Goal: Task Accomplishment & Management: Manage account settings

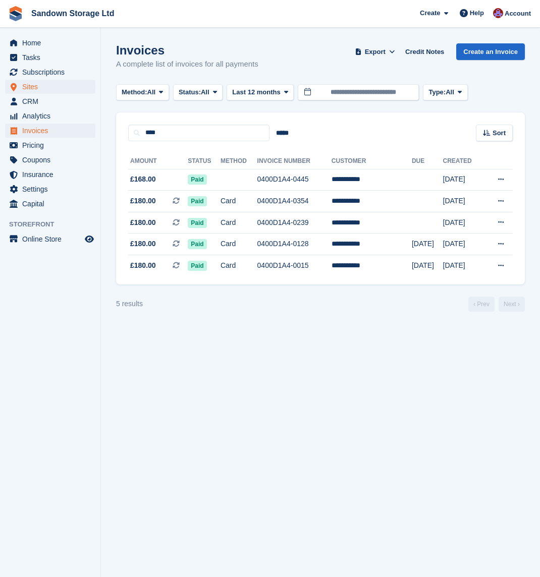
click at [43, 87] on span "Sites" at bounding box center [52, 87] width 61 height 14
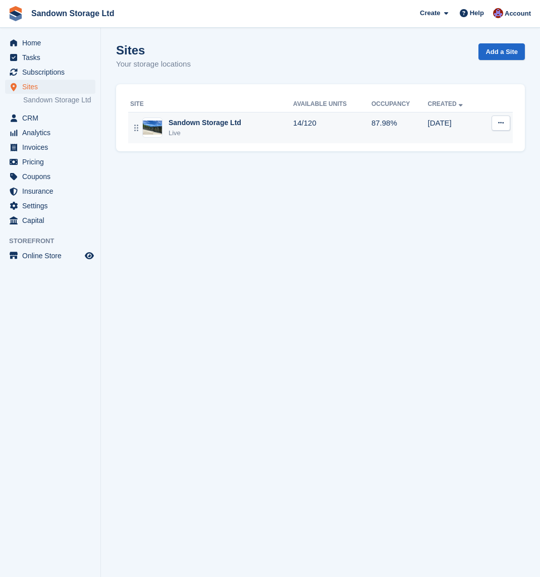
click at [200, 119] on div "Sandown Storage Ltd" at bounding box center [205, 123] width 73 height 11
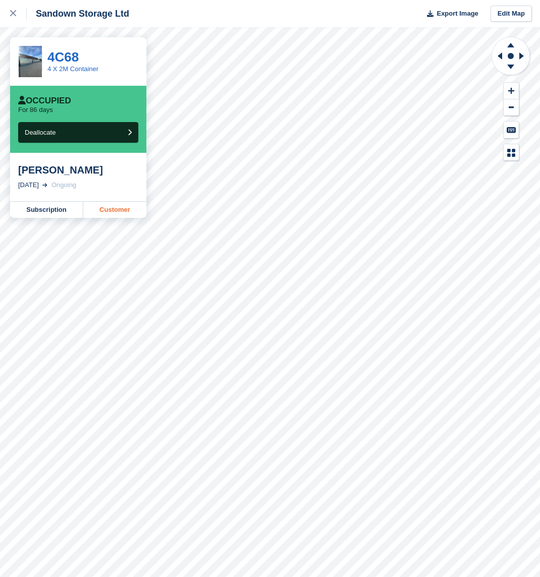
click at [110, 208] on link "Customer" at bounding box center [114, 210] width 63 height 16
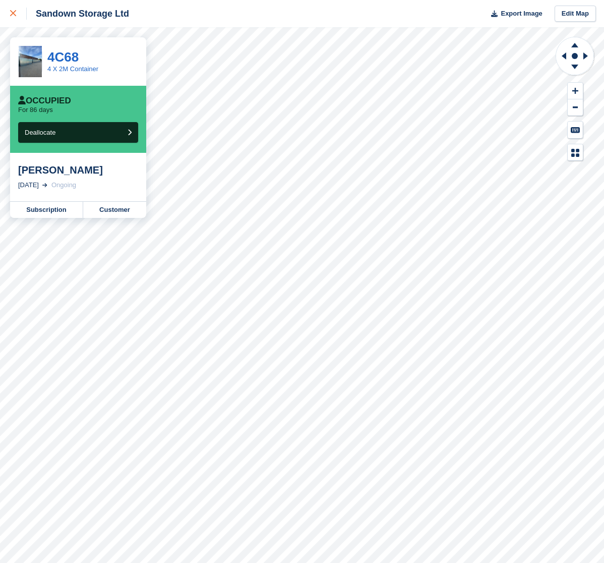
click at [15, 15] on icon at bounding box center [13, 13] width 6 height 6
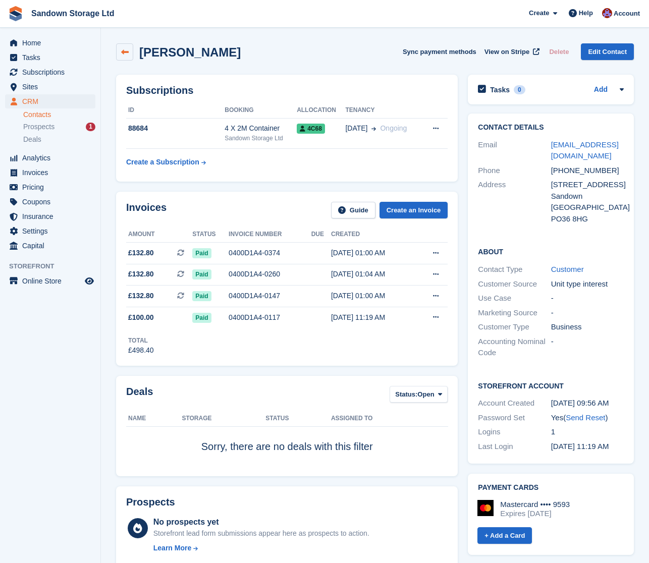
click at [130, 50] on link at bounding box center [124, 51] width 17 height 17
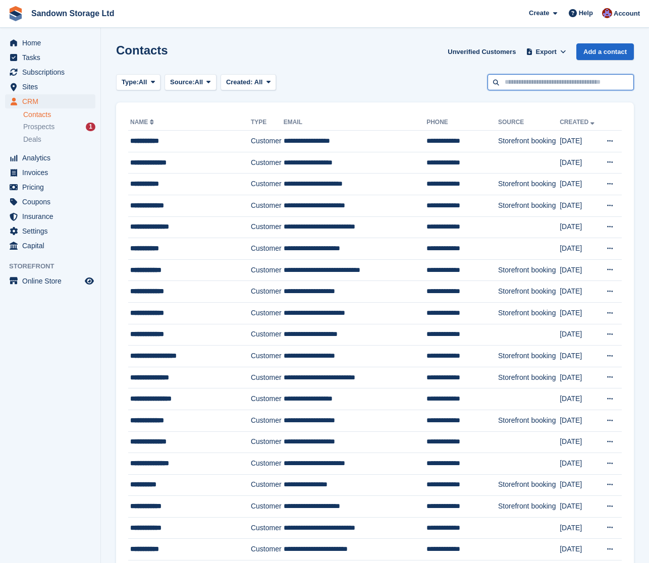
click at [520, 84] on input "text" at bounding box center [560, 82] width 146 height 17
type input "****"
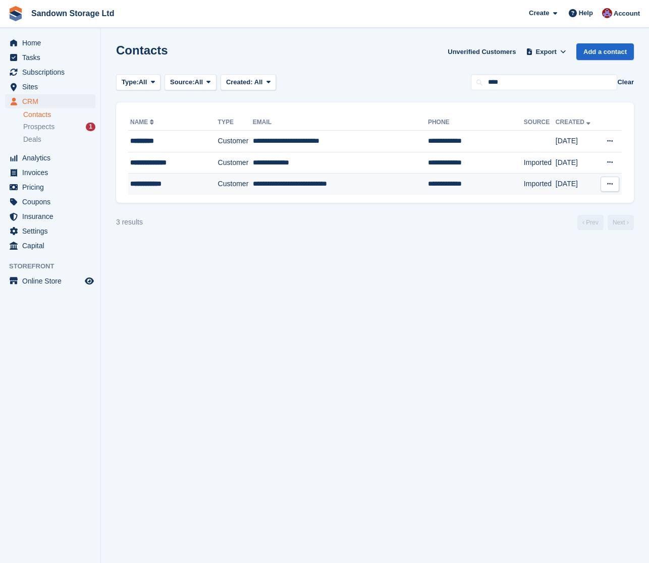
click at [386, 189] on td "**********" at bounding box center [340, 184] width 175 height 21
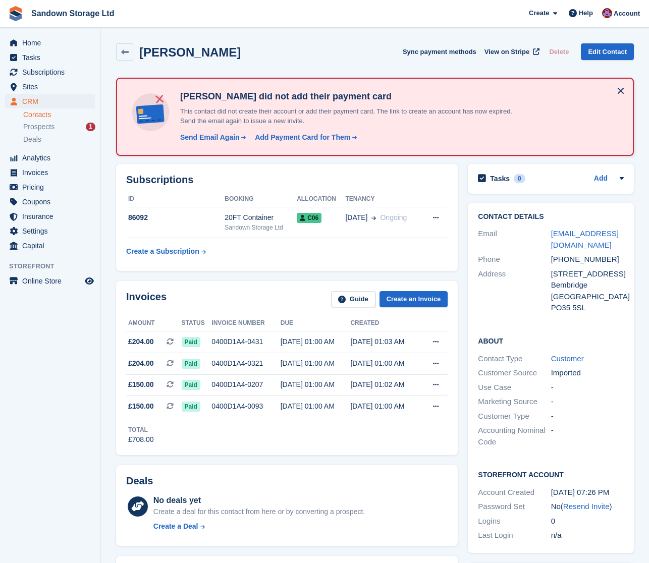
drag, startPoint x: 593, startPoint y: 244, endPoint x: 549, endPoint y: 232, distance: 45.0
click at [551, 235] on div "paulrowling671@btinternet.com" at bounding box center [587, 239] width 73 height 23
copy link "paulrowling671@btinternet.com"
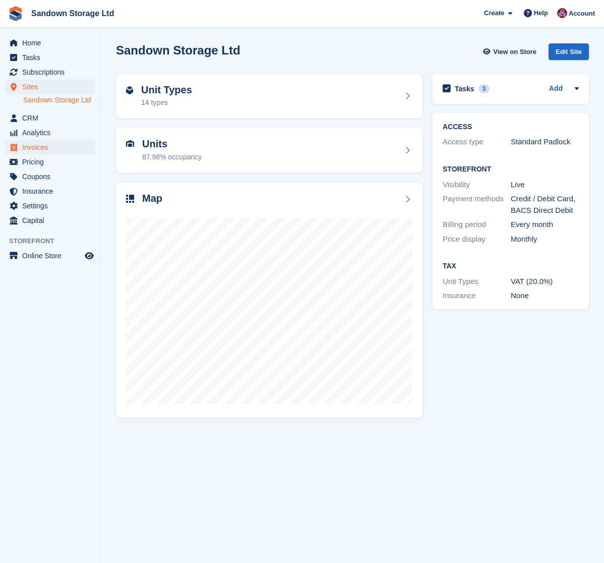
click at [47, 143] on span "Invoices" at bounding box center [52, 147] width 61 height 14
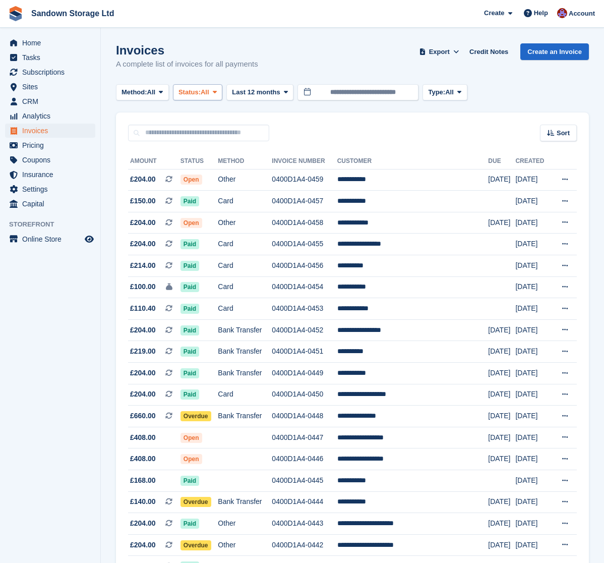
click at [195, 99] on button "Status: All" at bounding box center [197, 92] width 49 height 17
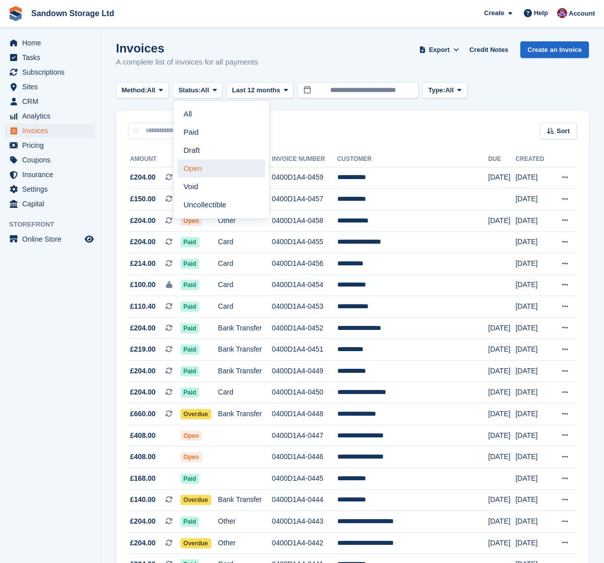
click at [218, 165] on link "Open" at bounding box center [222, 168] width 88 height 18
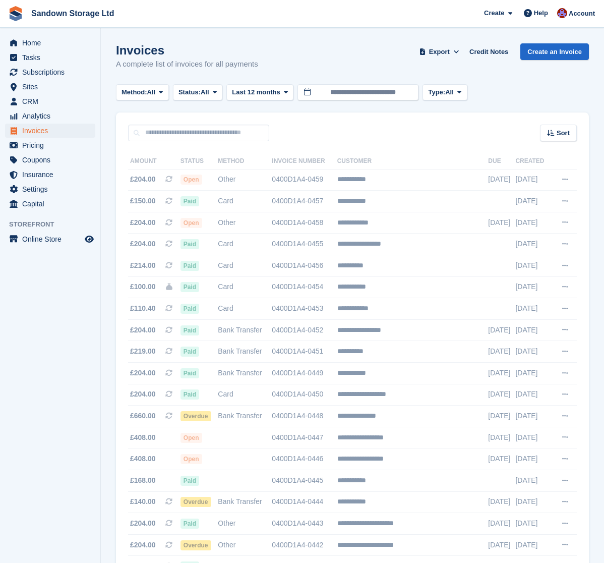
scroll to position [-1, 0]
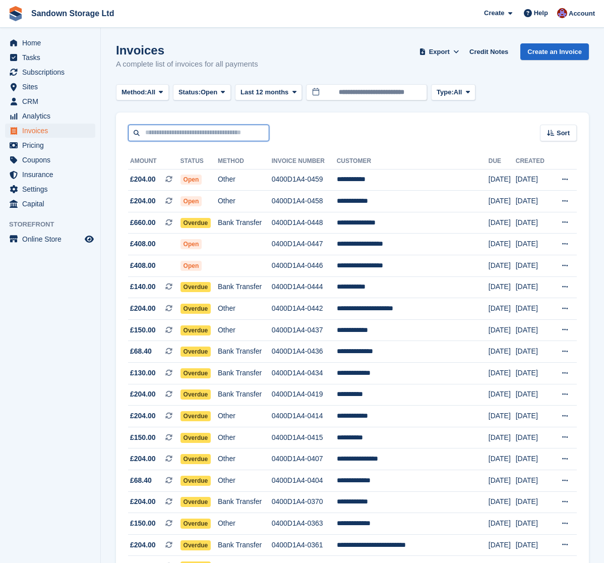
click at [216, 136] on input "text" at bounding box center [198, 133] width 141 height 17
type input "****"
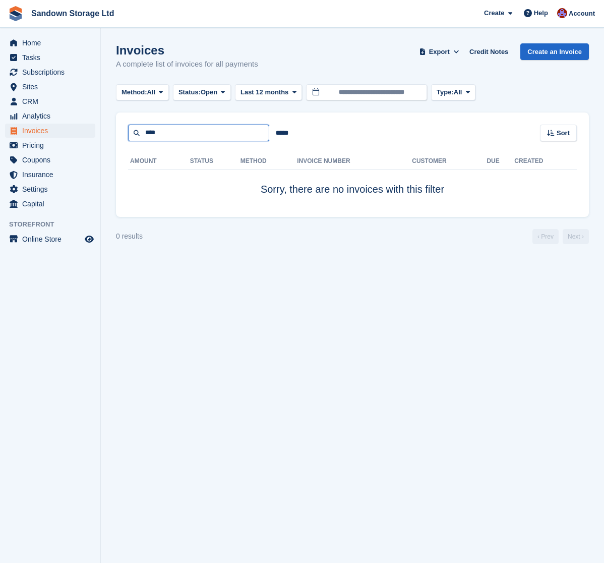
drag, startPoint x: 213, startPoint y: 130, endPoint x: 140, endPoint y: 127, distance: 73.7
click at [140, 127] on input "****" at bounding box center [198, 133] width 141 height 17
type input "*****"
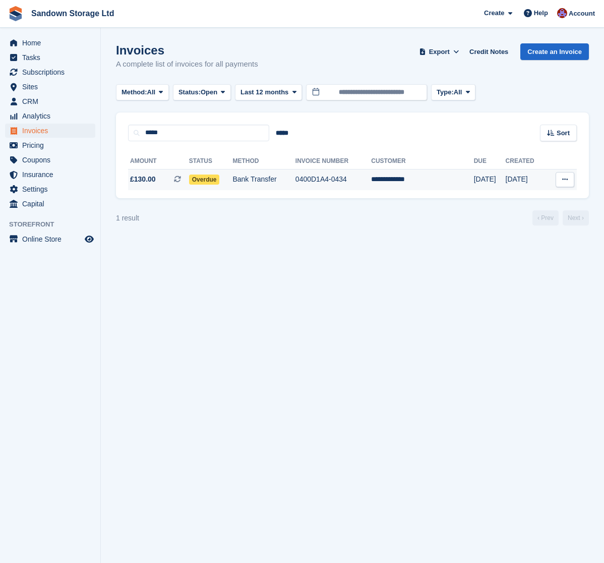
click at [290, 180] on td "Bank Transfer" at bounding box center [264, 179] width 63 height 21
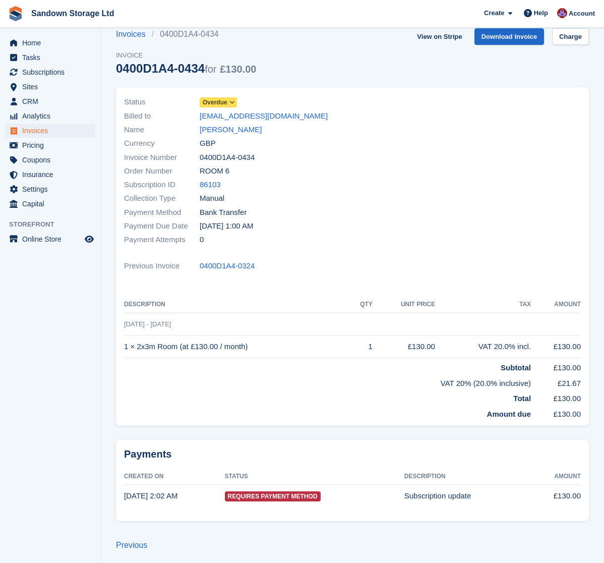
scroll to position [15, 0]
click at [231, 129] on link "Fiona Freeman" at bounding box center [231, 131] width 62 height 12
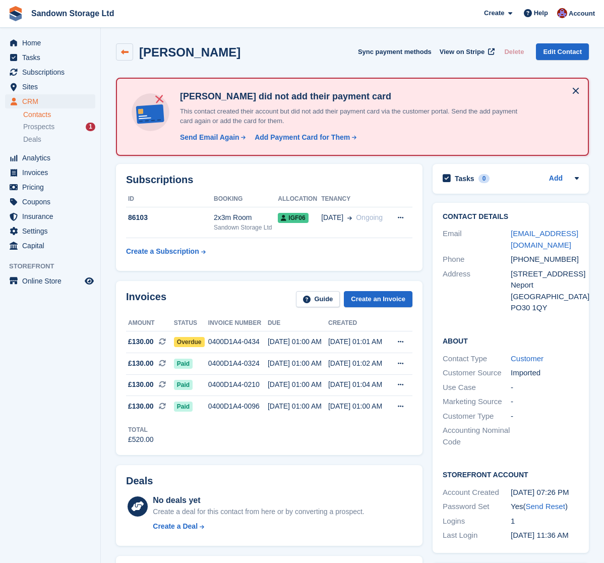
click at [119, 54] on link at bounding box center [124, 51] width 17 height 17
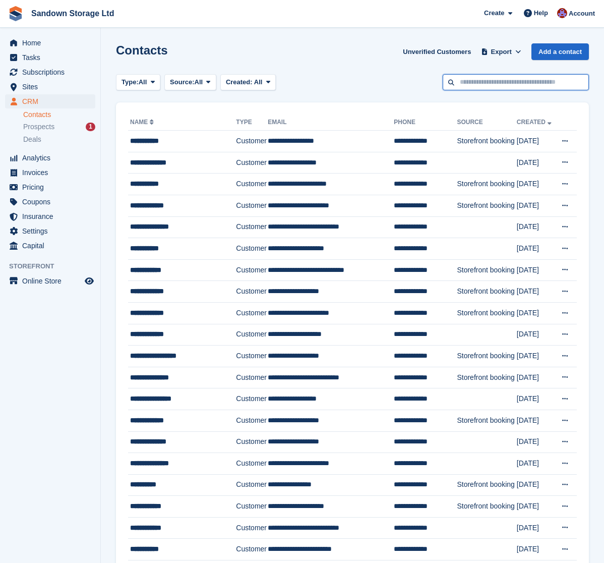
click at [494, 87] on input "text" at bounding box center [516, 82] width 146 height 17
type input "******"
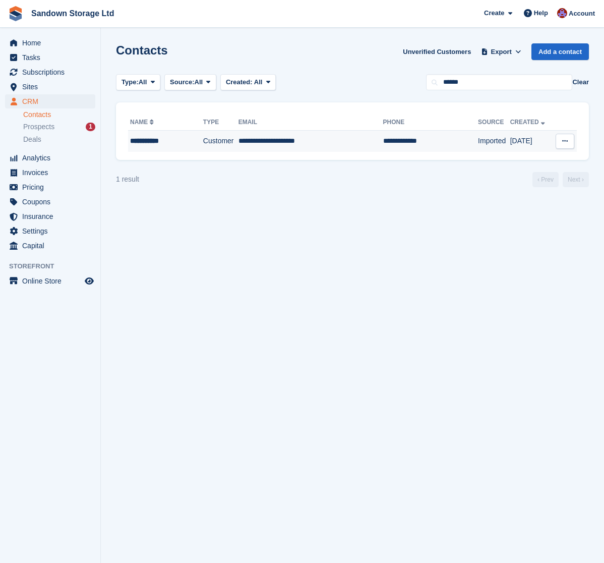
click at [203, 145] on td "Customer" at bounding box center [220, 141] width 35 height 21
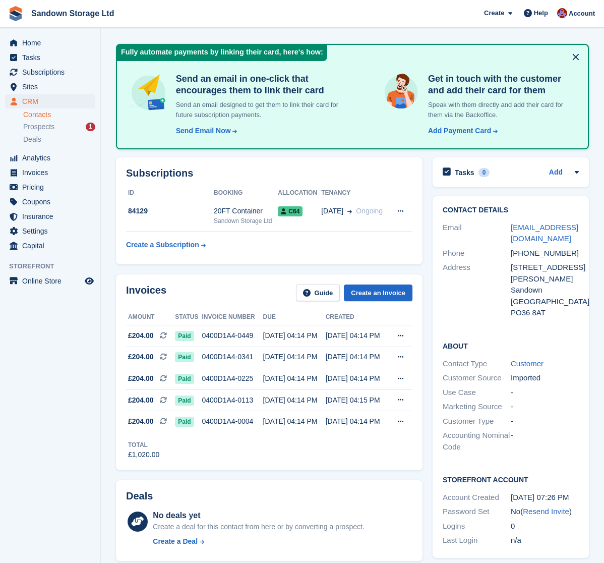
scroll to position [23, 0]
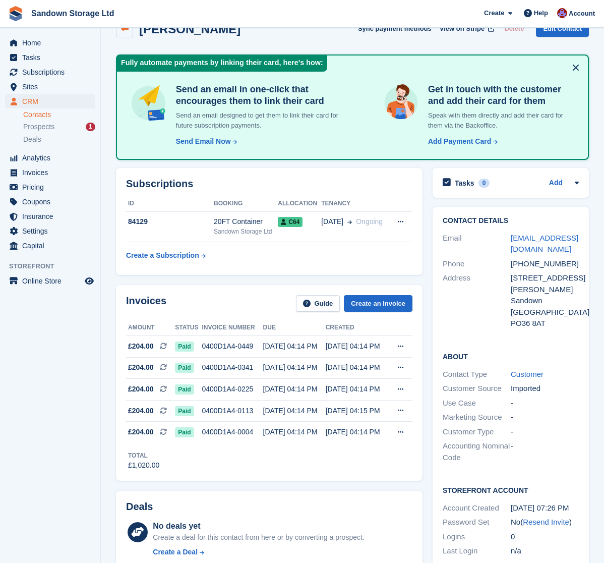
click at [122, 29] on icon at bounding box center [125, 29] width 8 height 8
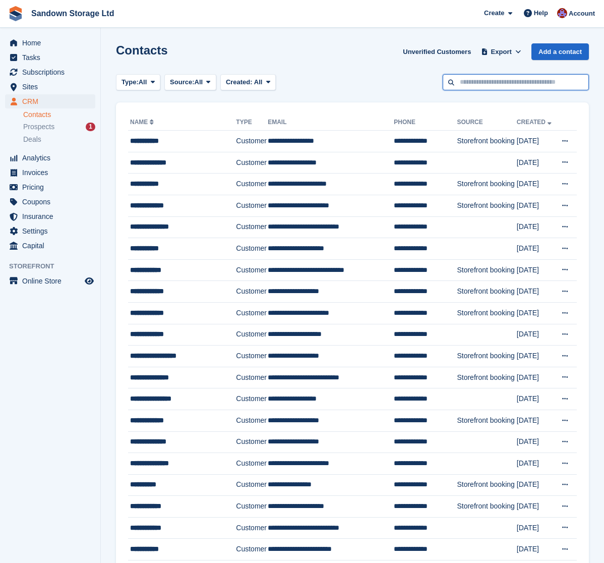
click at [480, 77] on input "text" at bounding box center [516, 82] width 146 height 17
type input "***"
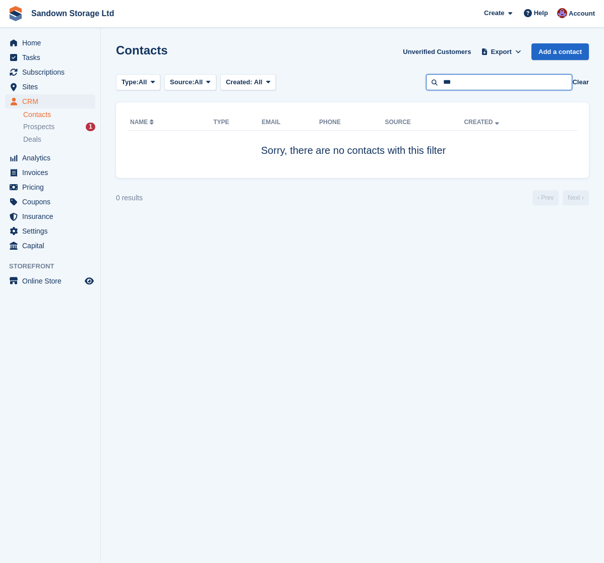
drag, startPoint x: 447, startPoint y: 84, endPoint x: 395, endPoint y: 80, distance: 52.6
click at [395, 80] on div "Type: All All Lead Customer Source: All All Storefront Backoffice Pre-Opening i…" at bounding box center [352, 82] width 473 height 17
type input "****"
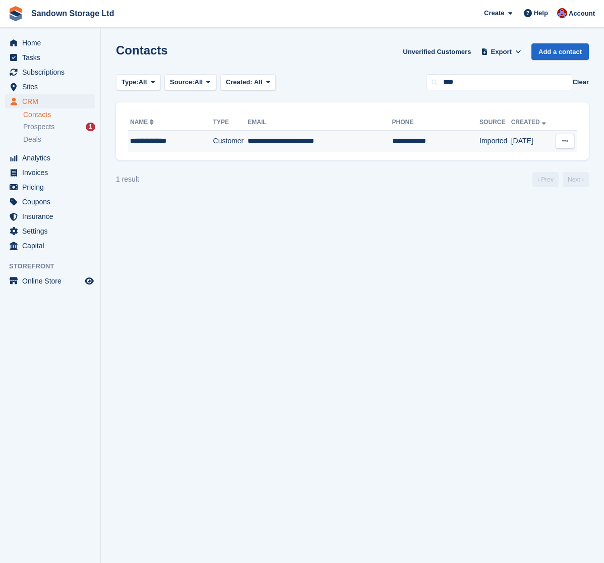
click at [347, 141] on td "**********" at bounding box center [320, 141] width 144 height 21
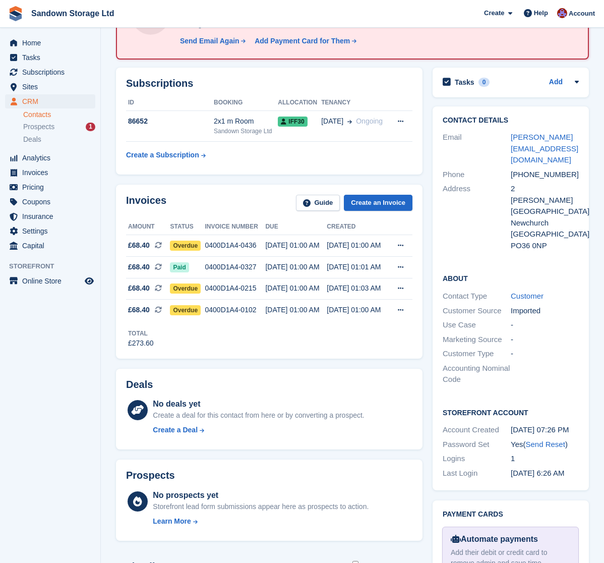
scroll to position [102, 0]
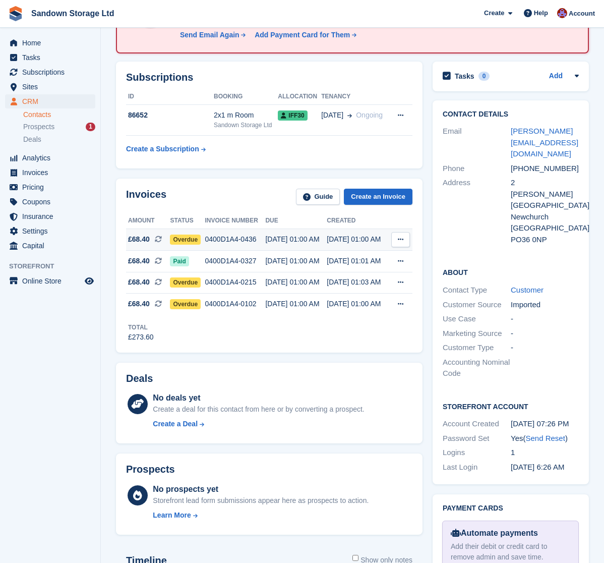
click at [233, 247] on td "0400D1A4-0436" at bounding box center [235, 240] width 61 height 22
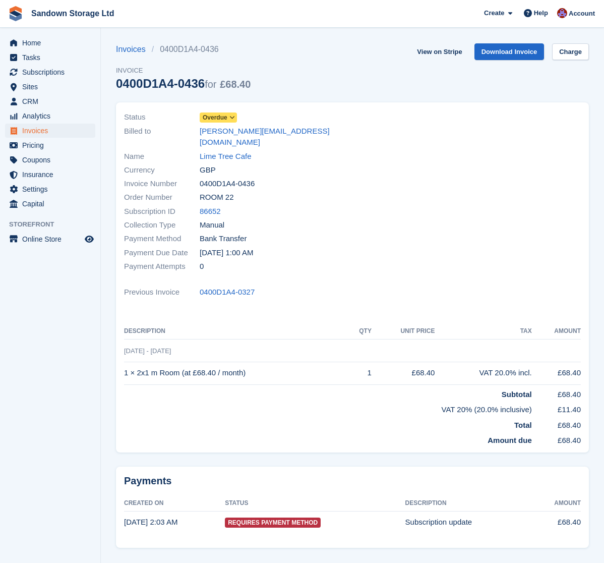
click at [226, 120] on span "Overdue" at bounding box center [215, 117] width 25 height 9
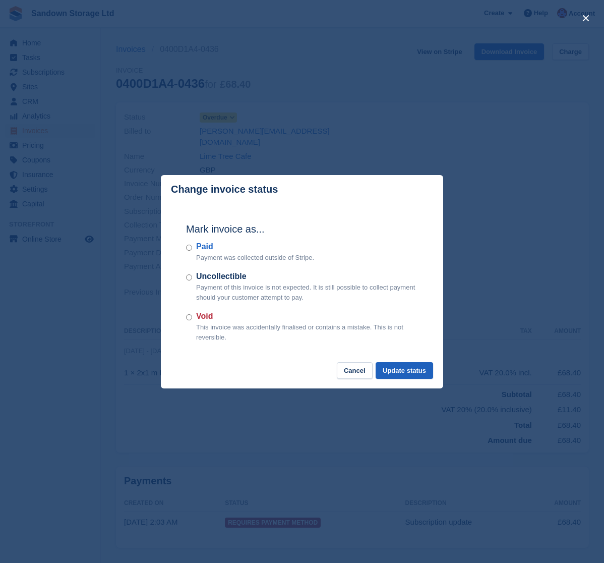
click at [391, 364] on button "Update status" at bounding box center [405, 370] width 58 height 17
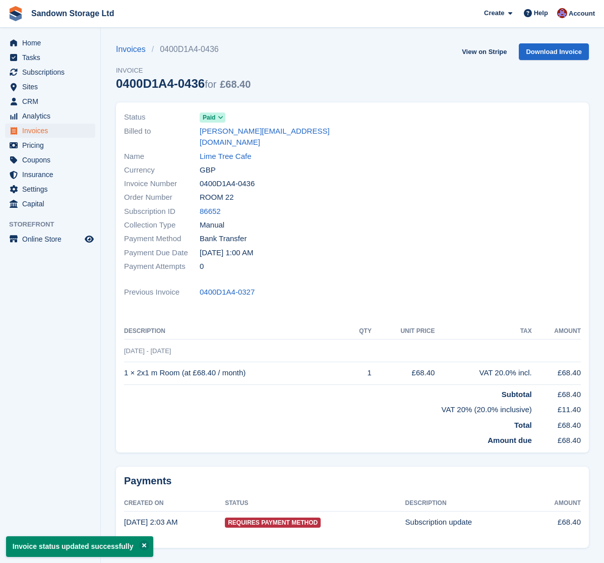
click at [63, 134] on span "Invoices" at bounding box center [52, 131] width 61 height 14
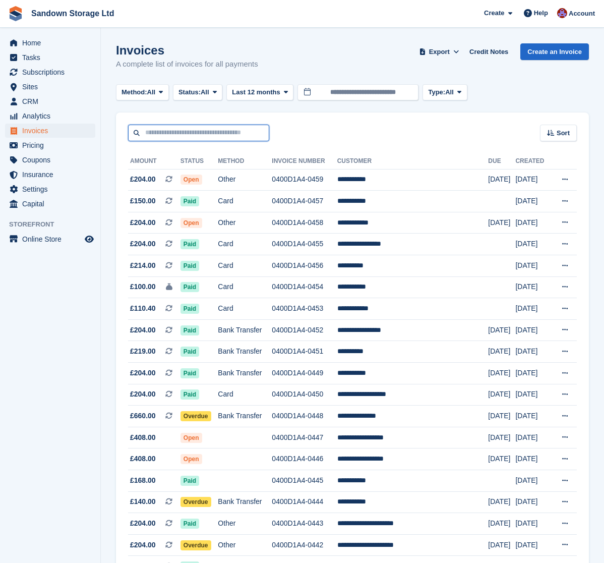
click at [221, 134] on input "text" at bounding box center [198, 133] width 141 height 17
type input "****"
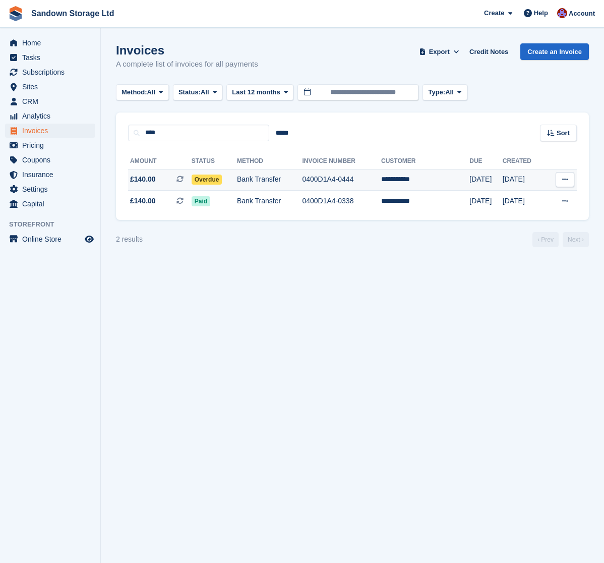
click at [303, 183] on td "Bank Transfer" at bounding box center [270, 180] width 66 height 22
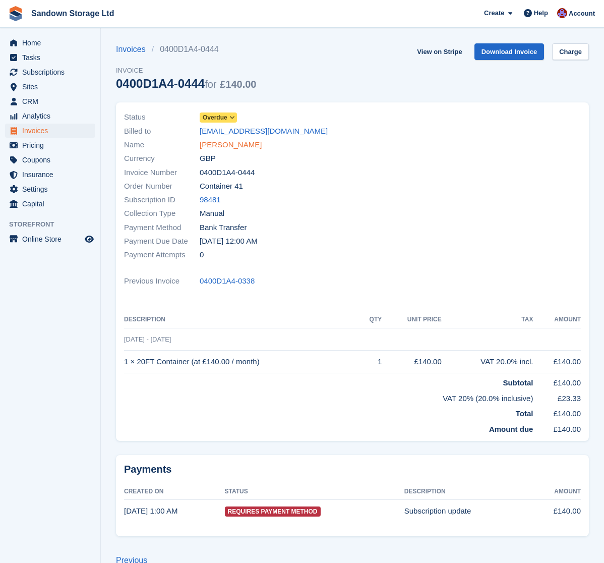
click at [232, 149] on link "[PERSON_NAME]" at bounding box center [231, 145] width 62 height 12
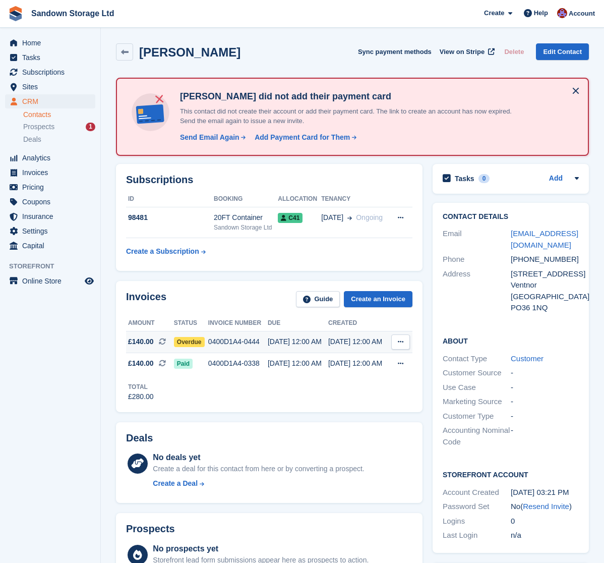
click at [278, 346] on td "02 Sep, 12:00 AM" at bounding box center [298, 342] width 61 height 22
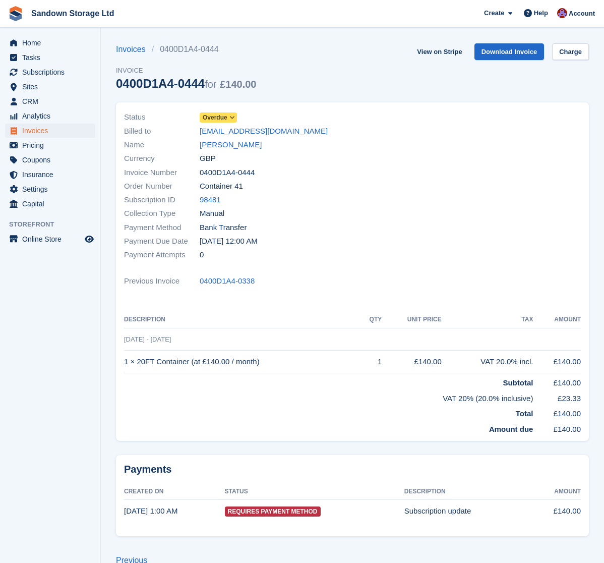
click at [220, 114] on span "Overdue" at bounding box center [215, 117] width 25 height 9
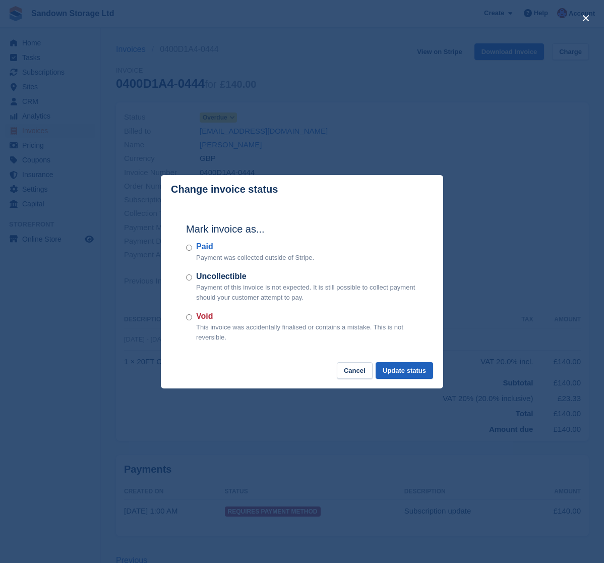
click at [408, 371] on button "Update status" at bounding box center [405, 370] width 58 height 17
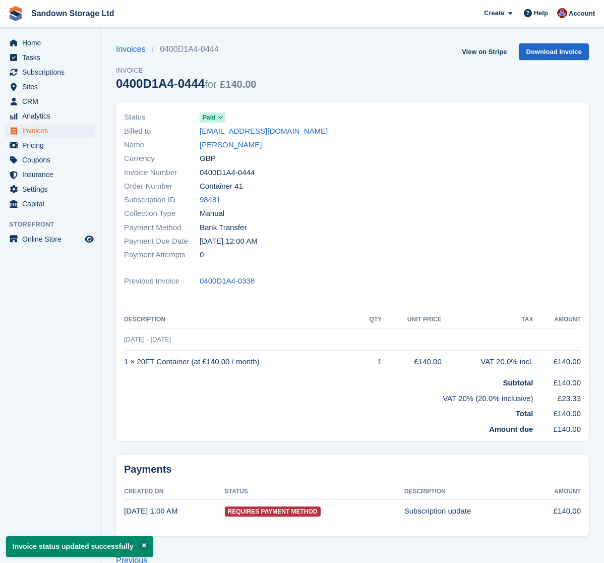
click at [67, 128] on span "Invoices" at bounding box center [52, 131] width 61 height 14
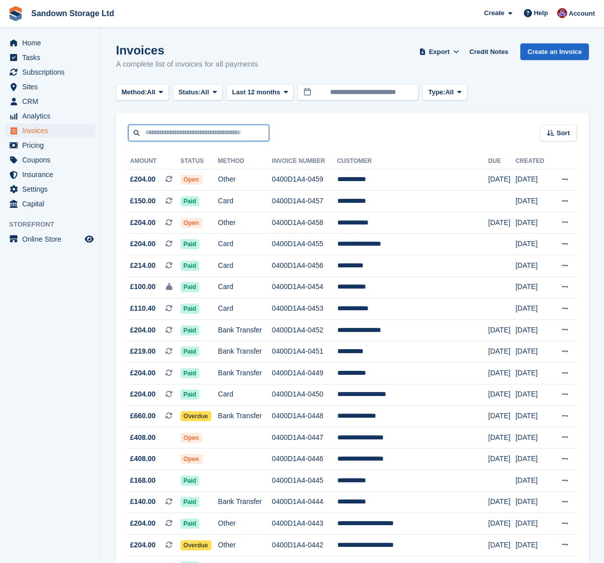
click at [192, 139] on input "text" at bounding box center [198, 133] width 141 height 17
type input "*****"
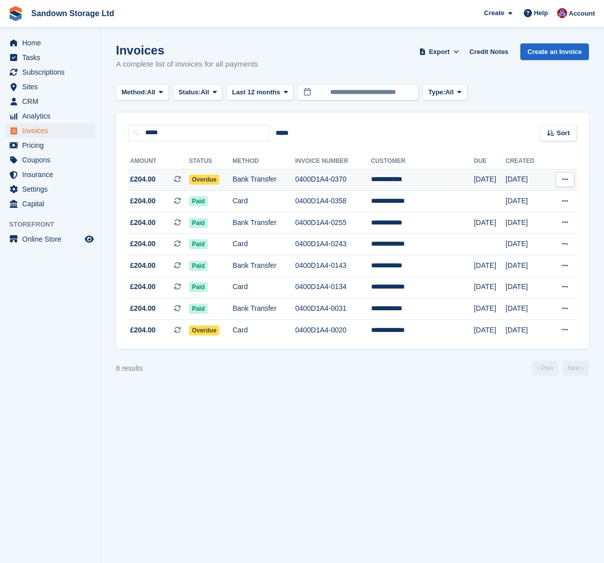
drag, startPoint x: 192, startPoint y: 139, endPoint x: 343, endPoint y: 183, distance: 156.5
click at [345, 183] on td "0400D1A4-0370" at bounding box center [333, 180] width 76 height 22
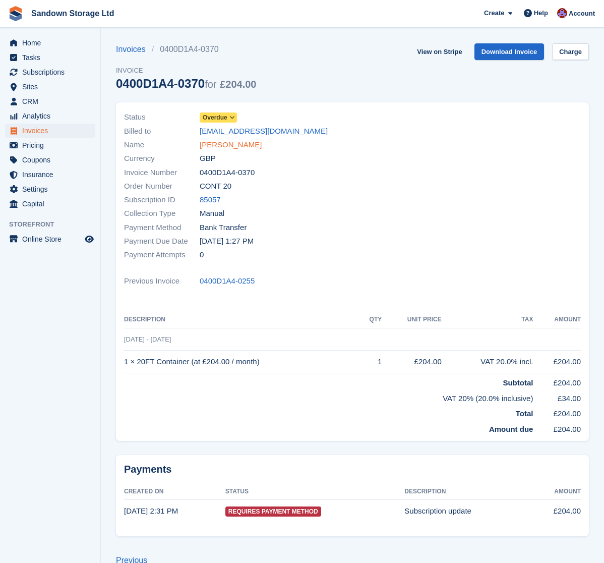
click at [235, 147] on link "[PERSON_NAME]" at bounding box center [231, 145] width 62 height 12
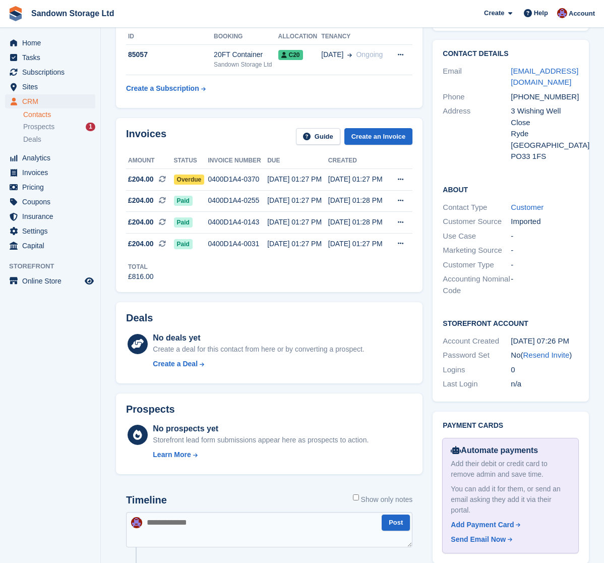
scroll to position [160, 0]
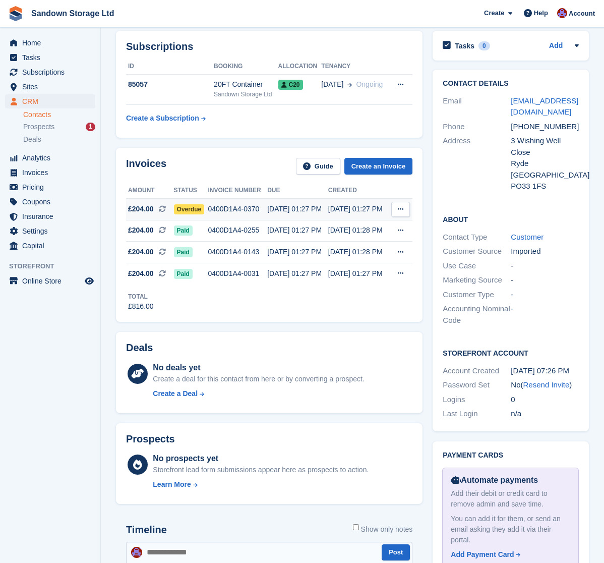
click at [271, 214] on td "09 Aug, 01:27 PM" at bounding box center [297, 209] width 61 height 22
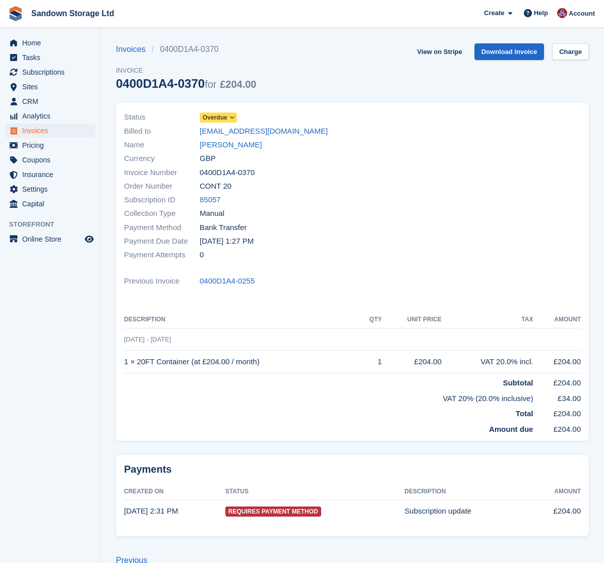
click at [232, 115] on icon at bounding box center [233, 118] width 6 height 6
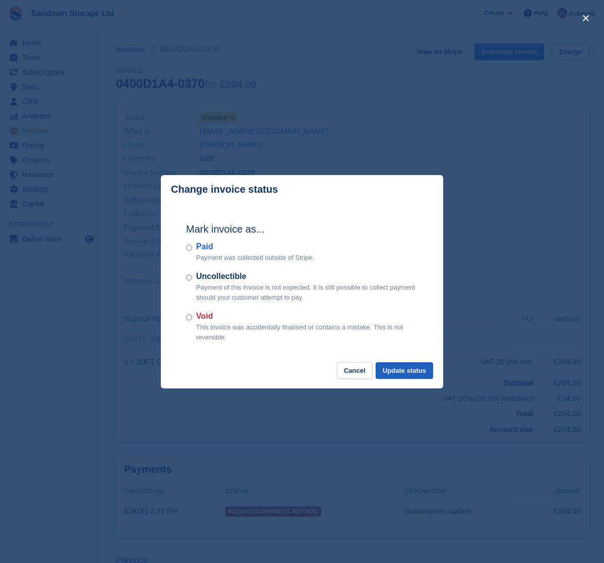
click at [412, 370] on button "Update status" at bounding box center [405, 370] width 58 height 17
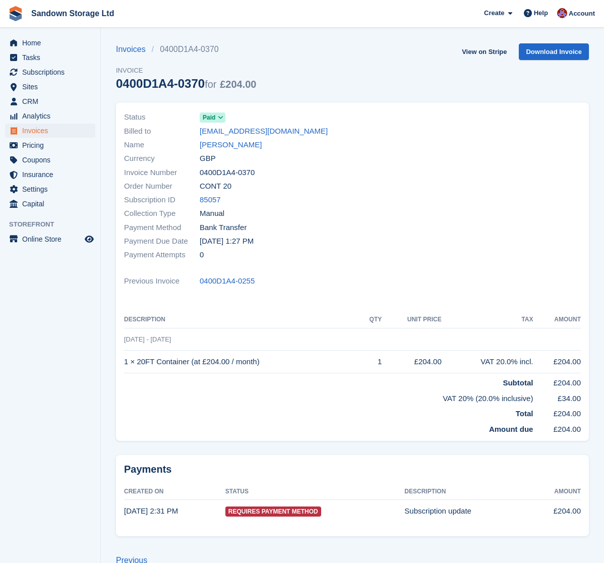
click at [73, 133] on span "Invoices" at bounding box center [52, 131] width 61 height 14
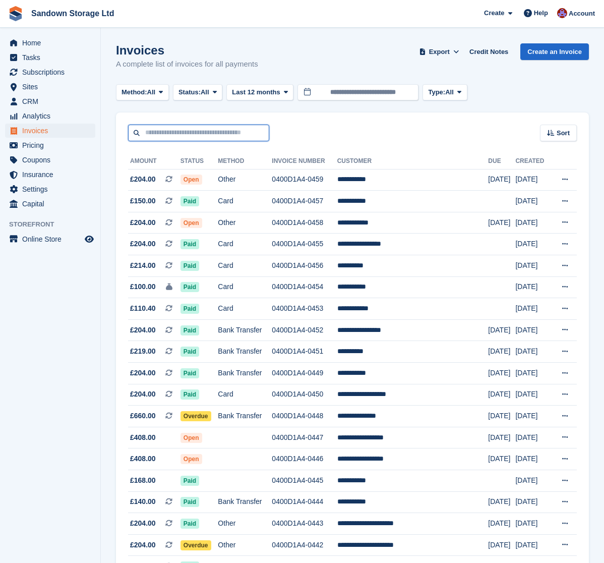
click at [231, 130] on input "text" at bounding box center [198, 133] width 141 height 17
type input "******"
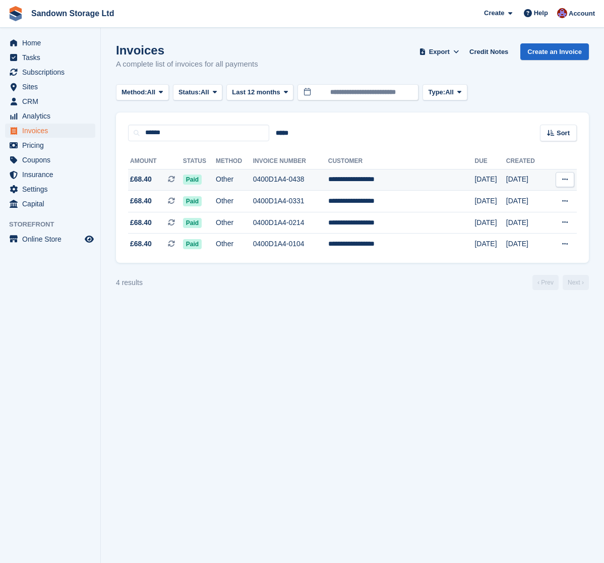
click at [283, 181] on td "0400D1A4-0438" at bounding box center [290, 180] width 75 height 22
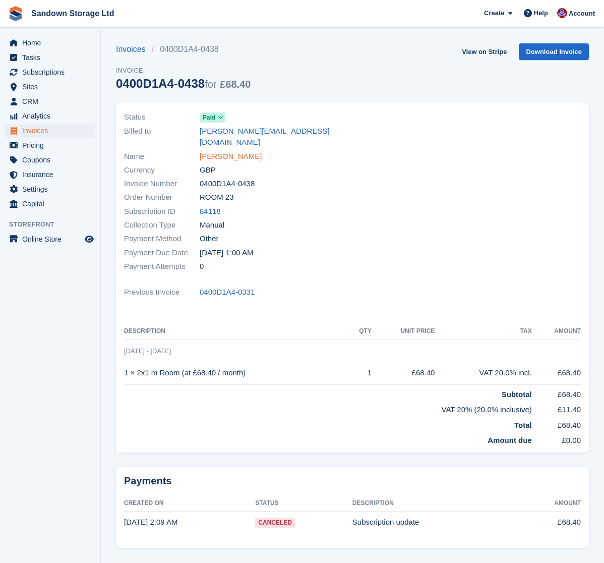
click at [245, 151] on link "[PERSON_NAME]" at bounding box center [231, 157] width 62 height 12
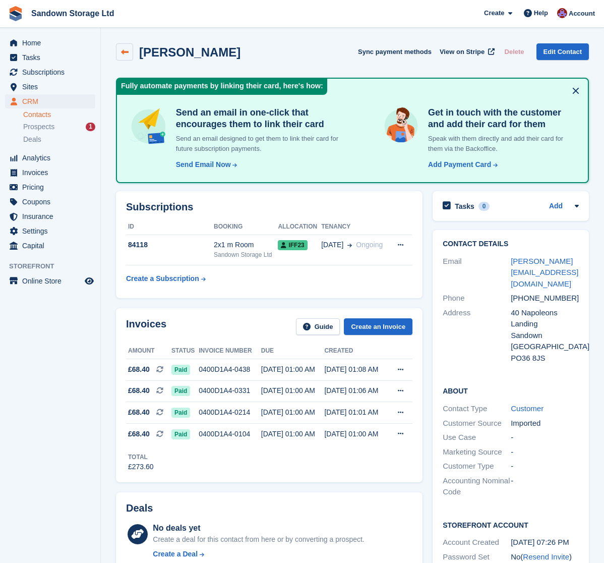
click at [130, 49] on link at bounding box center [124, 51] width 17 height 17
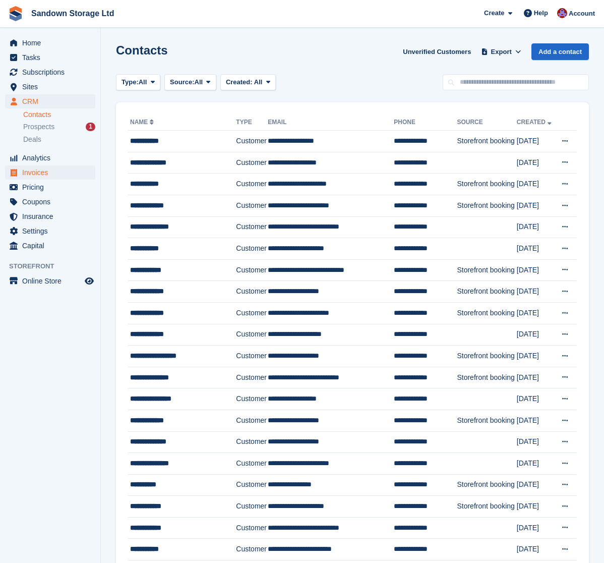
click at [36, 170] on span "Invoices" at bounding box center [52, 172] width 61 height 14
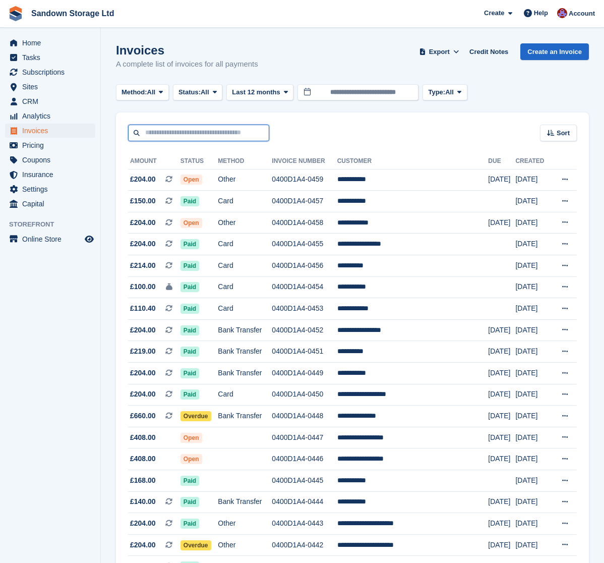
click at [174, 139] on input "text" at bounding box center [198, 133] width 141 height 17
click at [209, 95] on span "All" at bounding box center [205, 92] width 9 height 10
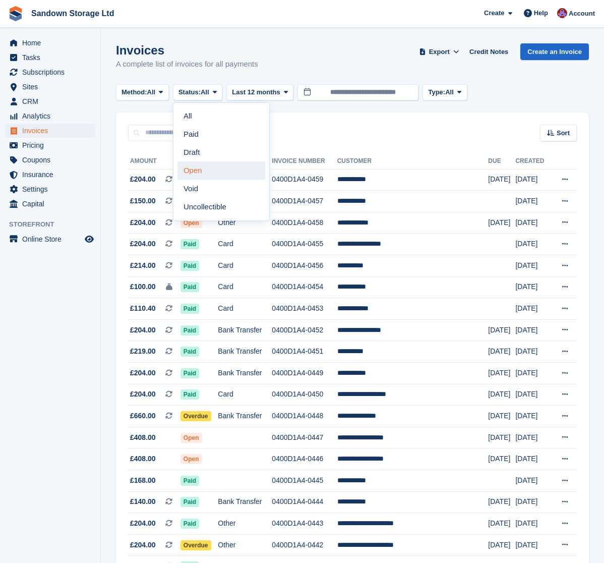
click at [208, 177] on link "Open" at bounding box center [222, 170] width 88 height 18
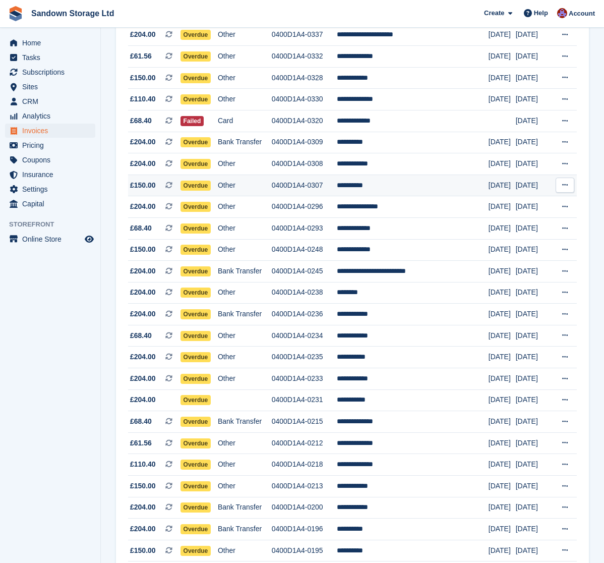
scroll to position [557, 0]
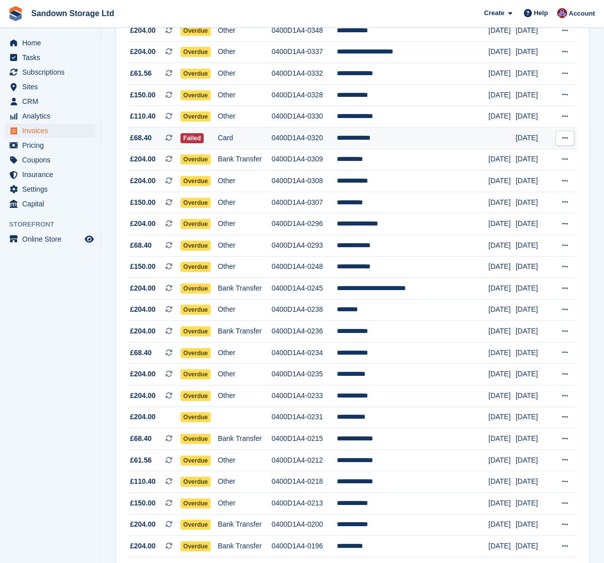
click at [419, 149] on td "**********" at bounding box center [413, 138] width 152 height 22
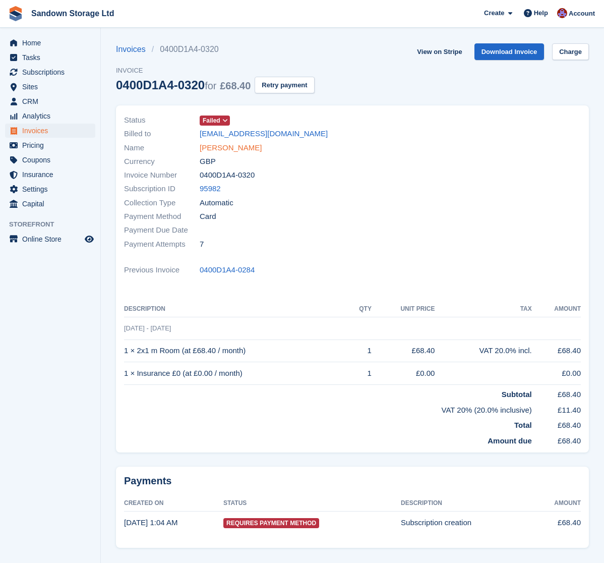
click at [234, 149] on link "[PERSON_NAME]" at bounding box center [231, 148] width 62 height 12
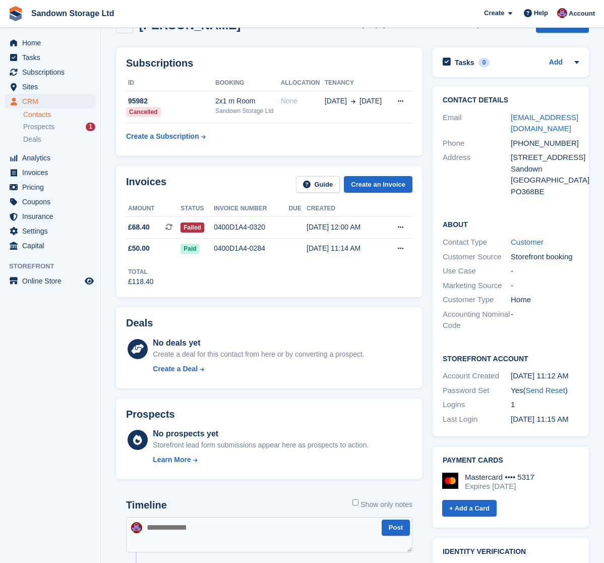
scroll to position [28, 0]
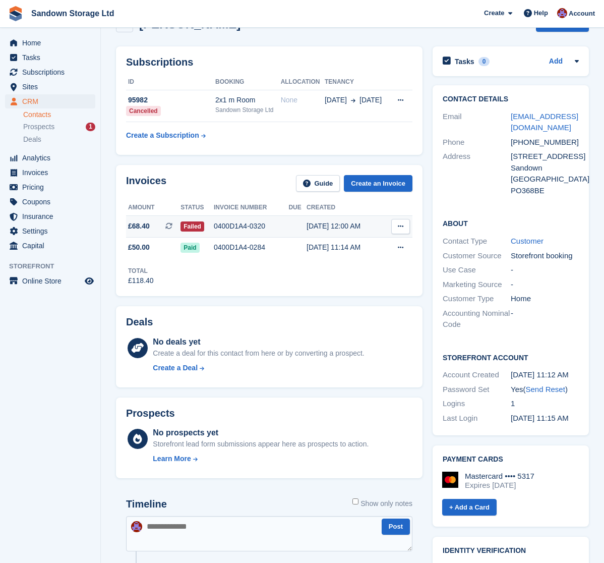
click at [408, 223] on button at bounding box center [400, 226] width 19 height 15
drag, startPoint x: 255, startPoint y: 194, endPoint x: 256, endPoint y: 200, distance: 6.7
click at [255, 193] on div "Invoices Guide Create an Invoice" at bounding box center [269, 186] width 287 height 23
click at [236, 223] on div "0400D1A4-0320" at bounding box center [251, 226] width 75 height 11
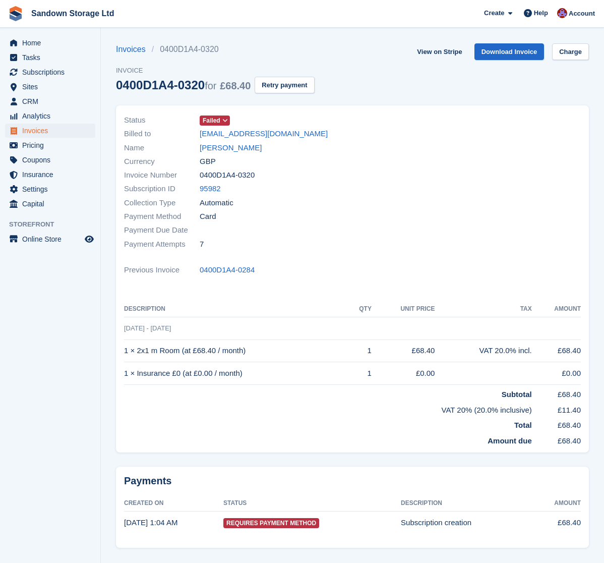
click at [217, 119] on span "Failed" at bounding box center [212, 120] width 18 height 9
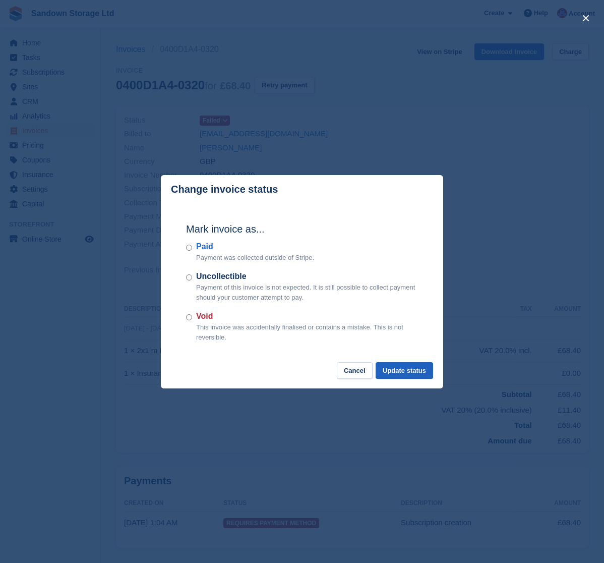
click at [407, 366] on button "Update status" at bounding box center [405, 370] width 58 height 17
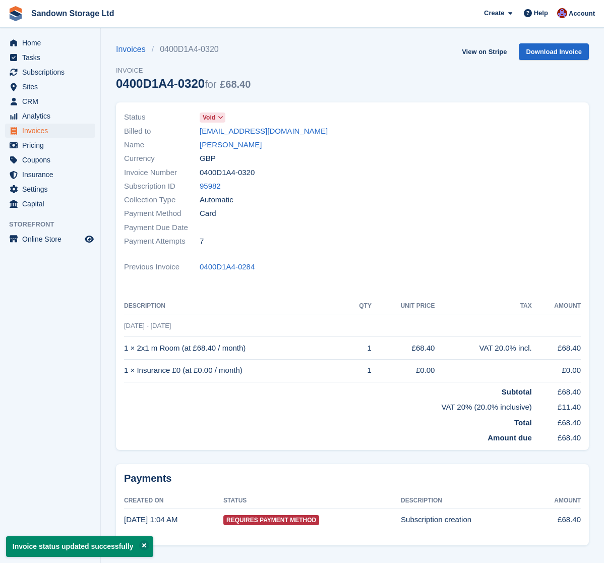
click at [41, 134] on span "Invoices" at bounding box center [52, 131] width 61 height 14
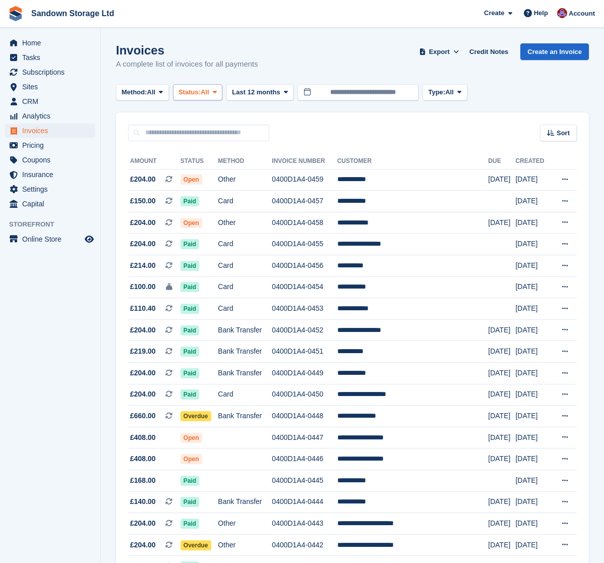
click at [201, 90] on span "Status:" at bounding box center [190, 92] width 22 height 10
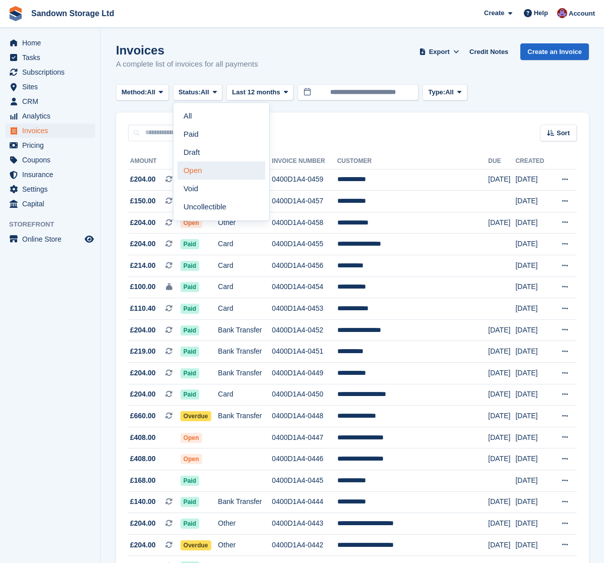
click at [218, 173] on link "Open" at bounding box center [222, 170] width 88 height 18
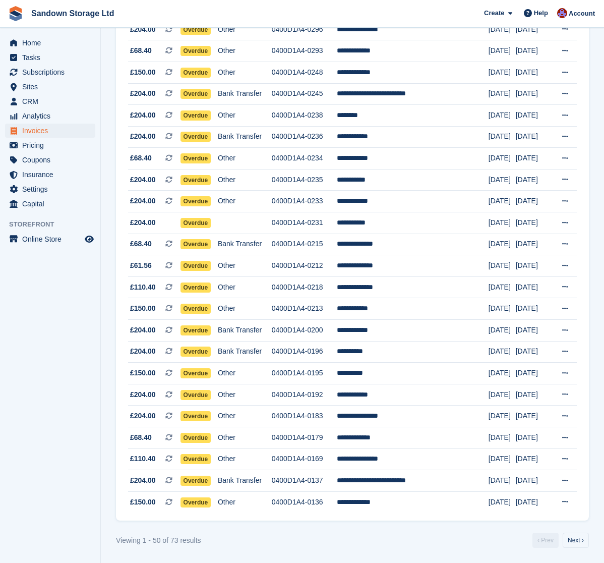
scroll to position [756, 0]
click at [578, 536] on link "Next ›" at bounding box center [576, 540] width 26 height 15
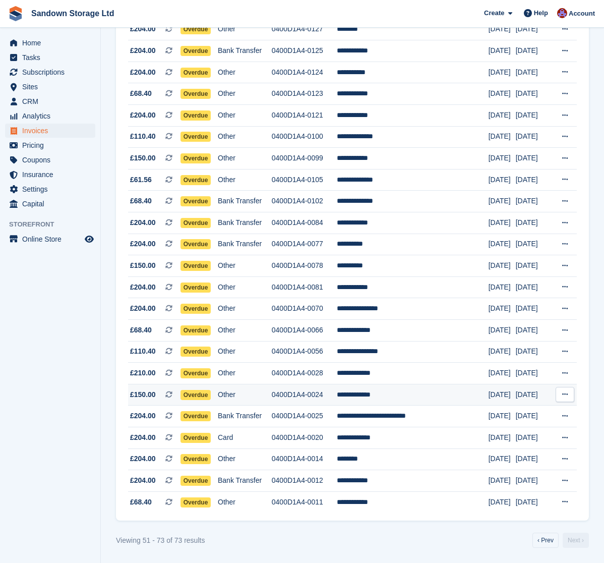
scroll to position [162, 0]
click at [547, 539] on link "‹ Prev" at bounding box center [546, 540] width 26 height 15
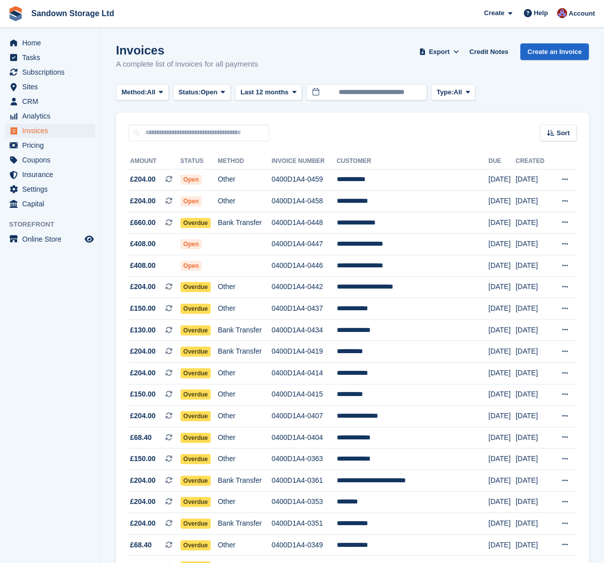
click at [433, 131] on div "Sort Sort by Date created Created (oldest first) Created (newest first)" at bounding box center [352, 127] width 473 height 29
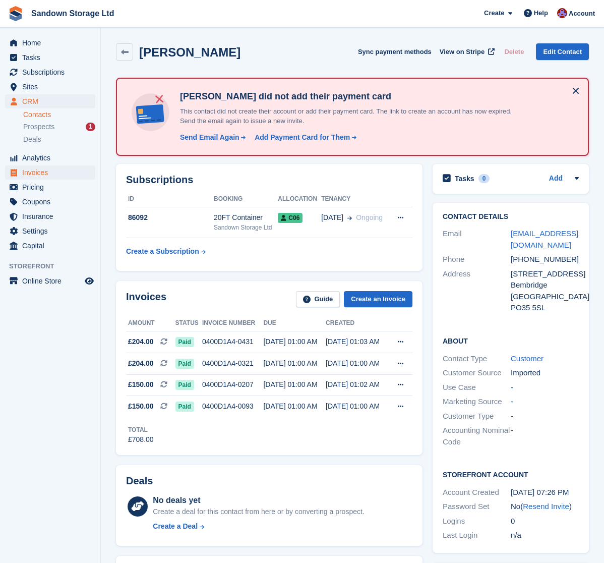
click at [48, 167] on span "Invoices" at bounding box center [52, 172] width 61 height 14
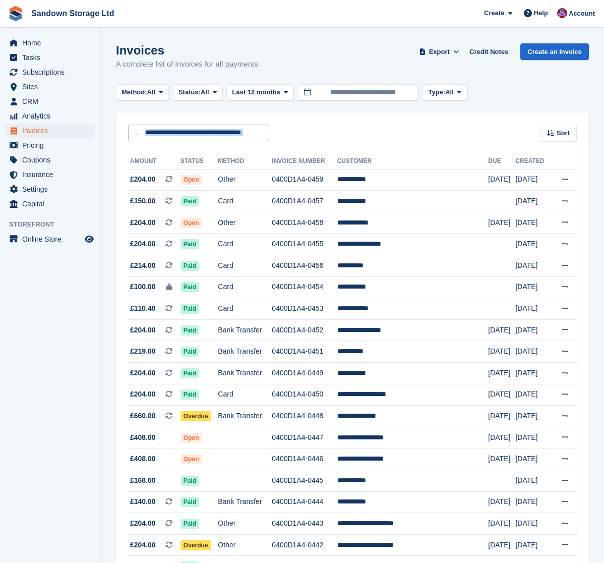
click at [213, 136] on input "text" at bounding box center [198, 133] width 141 height 17
type input "***"
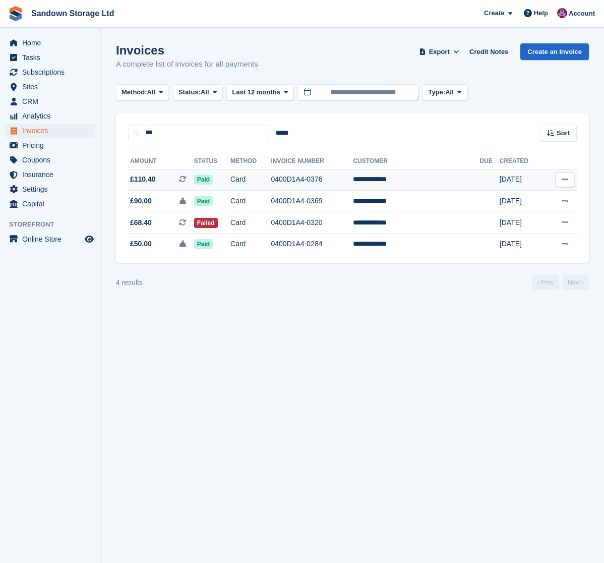
click at [271, 175] on td "Card" at bounding box center [251, 180] width 40 height 22
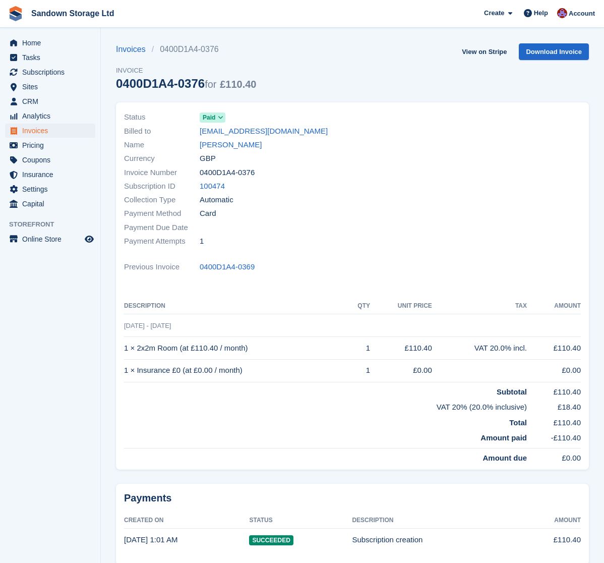
click at [239, 150] on div "Name [PERSON_NAME]" at bounding box center [235, 145] width 222 height 14
click at [239, 147] on link "[PERSON_NAME]" at bounding box center [231, 145] width 62 height 12
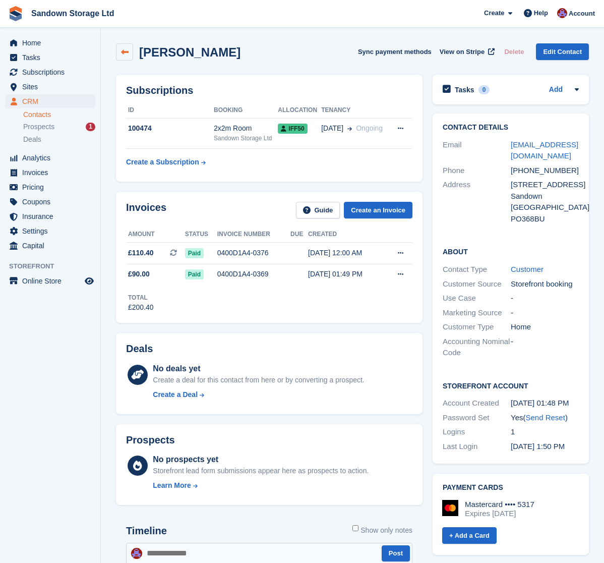
click at [123, 54] on icon at bounding box center [125, 52] width 8 height 8
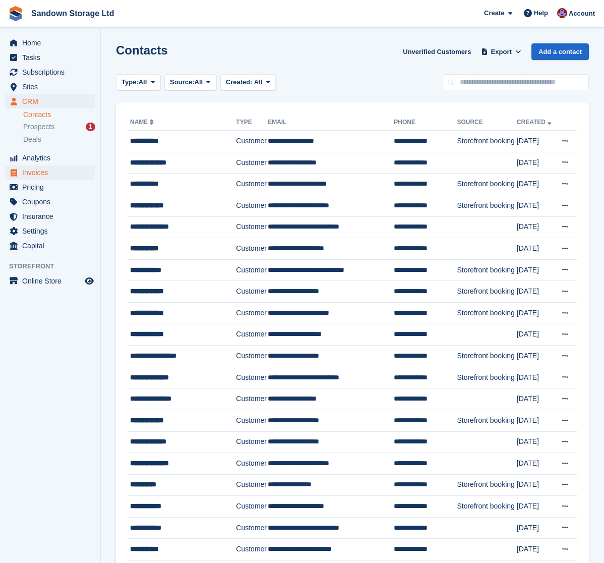
click at [55, 171] on span "Invoices" at bounding box center [52, 172] width 61 height 14
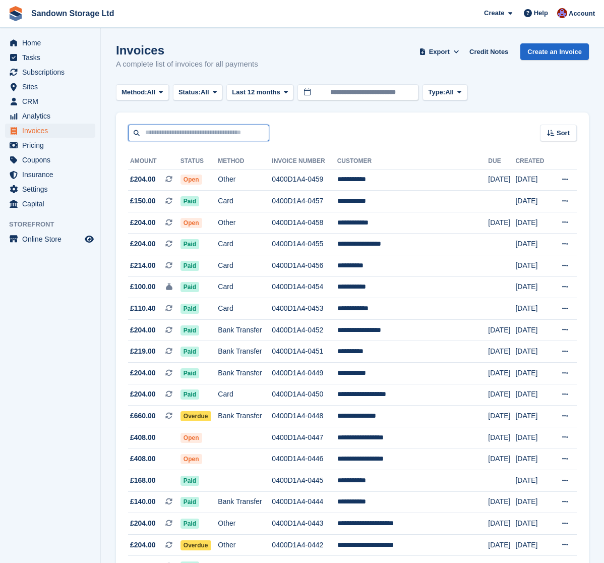
click at [213, 133] on input "text" at bounding box center [198, 133] width 141 height 17
type input "*****"
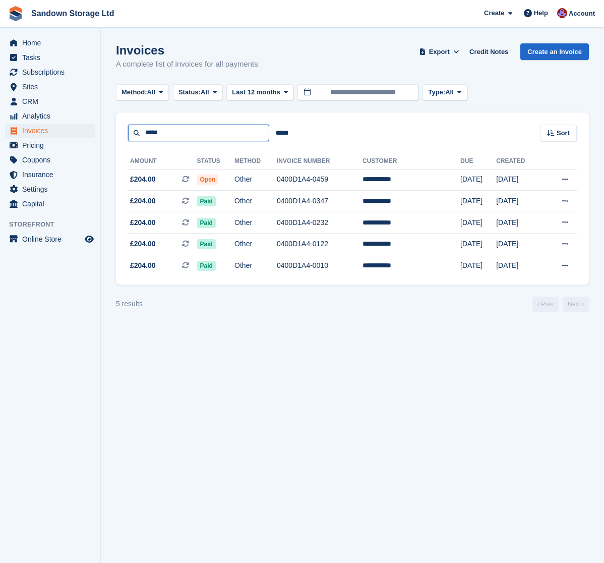
drag, startPoint x: 179, startPoint y: 134, endPoint x: 138, endPoint y: 131, distance: 41.5
click at [138, 131] on input "*****" at bounding box center [198, 133] width 141 height 17
type input "*******"
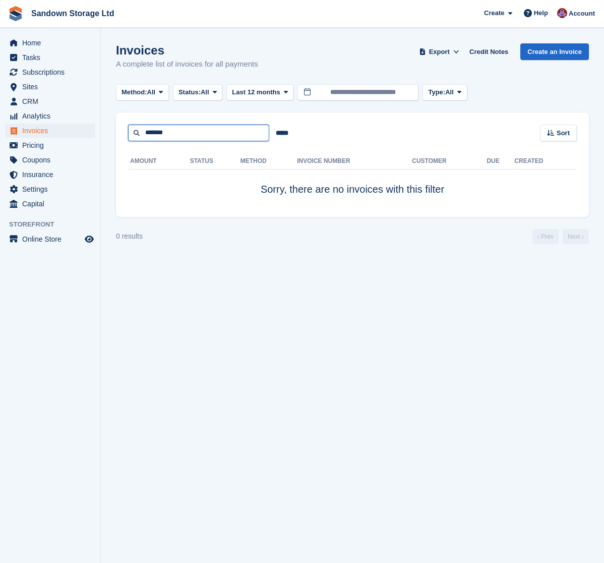
drag, startPoint x: 133, startPoint y: 130, endPoint x: 101, endPoint y: 124, distance: 32.5
click at [101, 124] on section "Invoices A complete list of invoices for all payments Export Export Invoices Ex…" at bounding box center [352, 281] width 503 height 563
type input "****"
